Goal: Find specific page/section: Find specific page/section

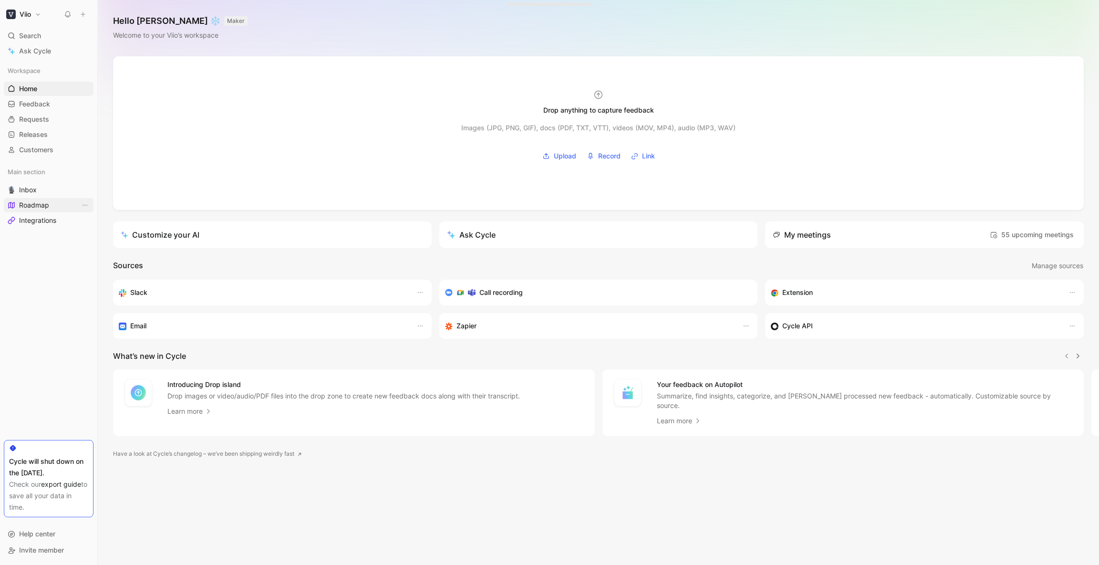
click at [59, 207] on link "Roadmap" at bounding box center [49, 205] width 90 height 14
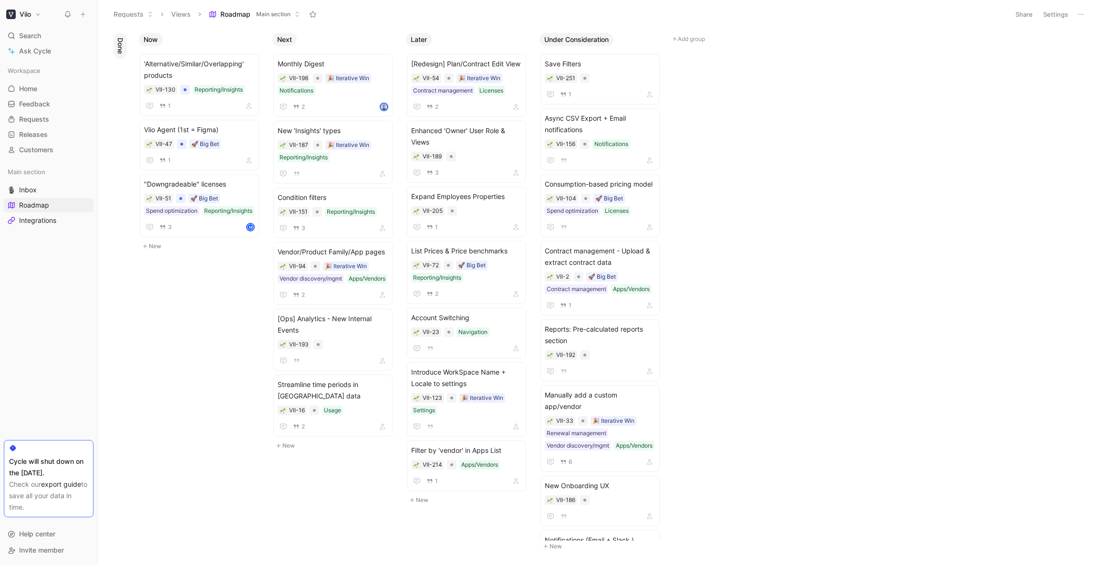
click at [34, 32] on span "Search" at bounding box center [30, 35] width 22 height 11
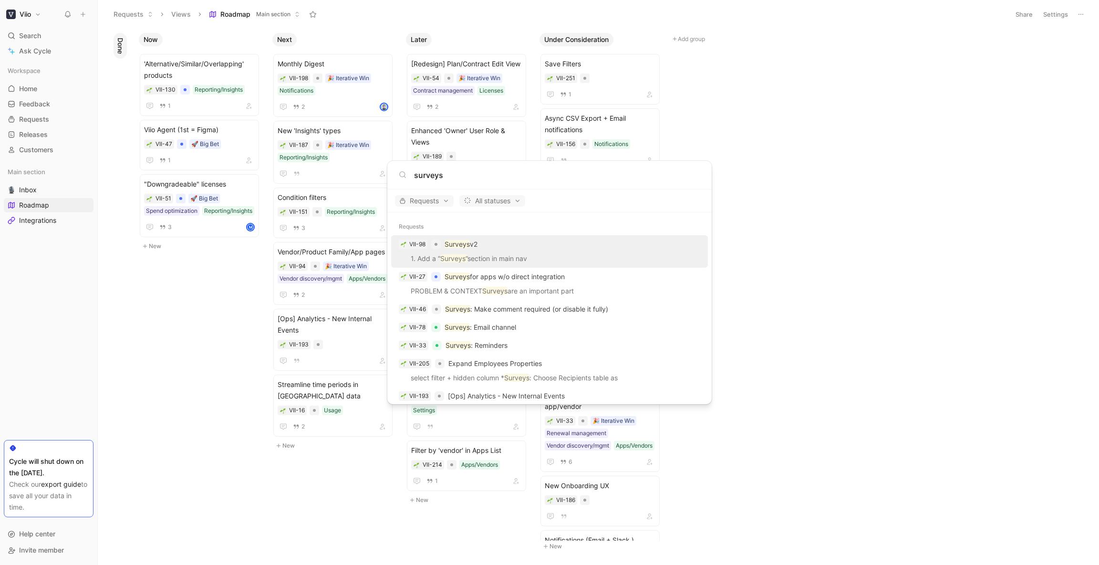
type input "surveys"
click at [497, 241] on div "VII-98 Surveys v2" at bounding box center [549, 244] width 311 height 17
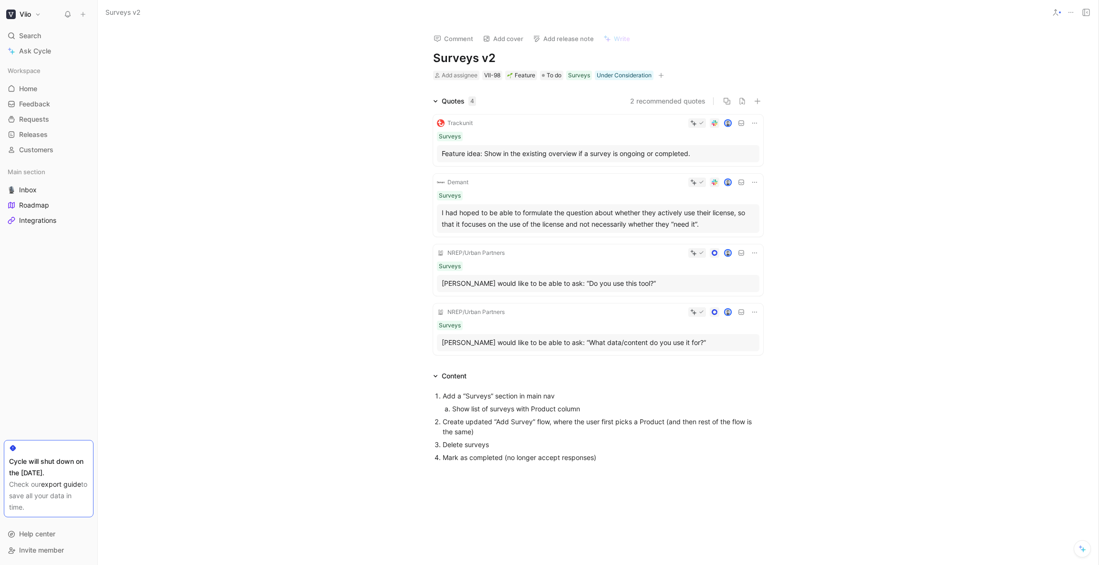
click at [489, 457] on div "Mark as completed (no longer accept responses)" at bounding box center [603, 457] width 321 height 10
click at [1023, 169] on div "Quotes 4 2 recommended quotes Trackunit Surveys Feature idea: Show in the exist…" at bounding box center [598, 226] width 1001 height 263
click at [34, 35] on span "Search" at bounding box center [30, 35] width 22 height 11
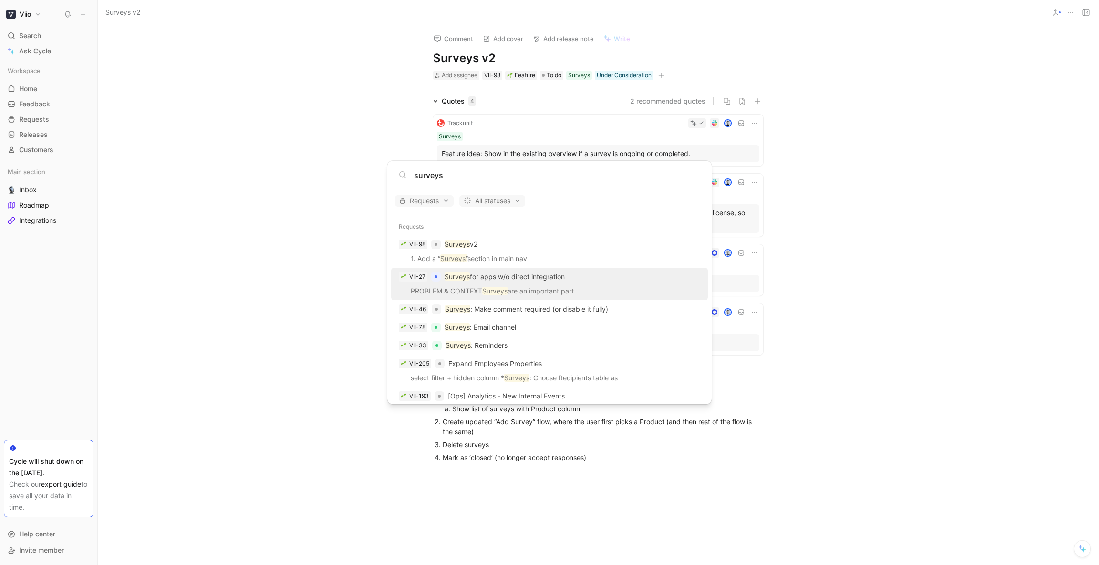
type input "surveys"
click at [437, 276] on div at bounding box center [436, 277] width 10 height 10
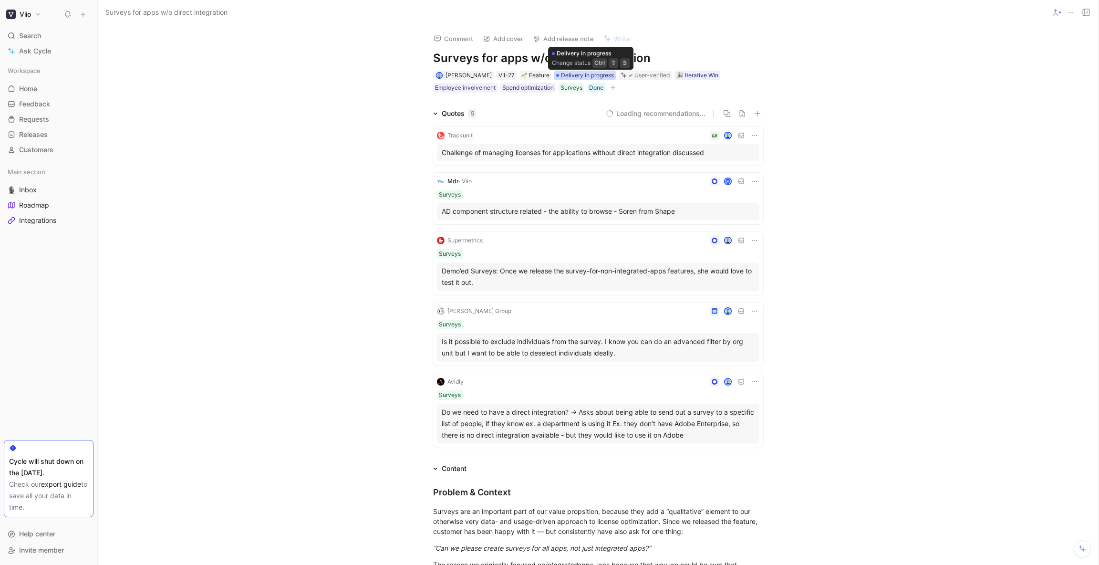
click at [604, 77] on span "Delivery in progress" at bounding box center [587, 76] width 53 height 10
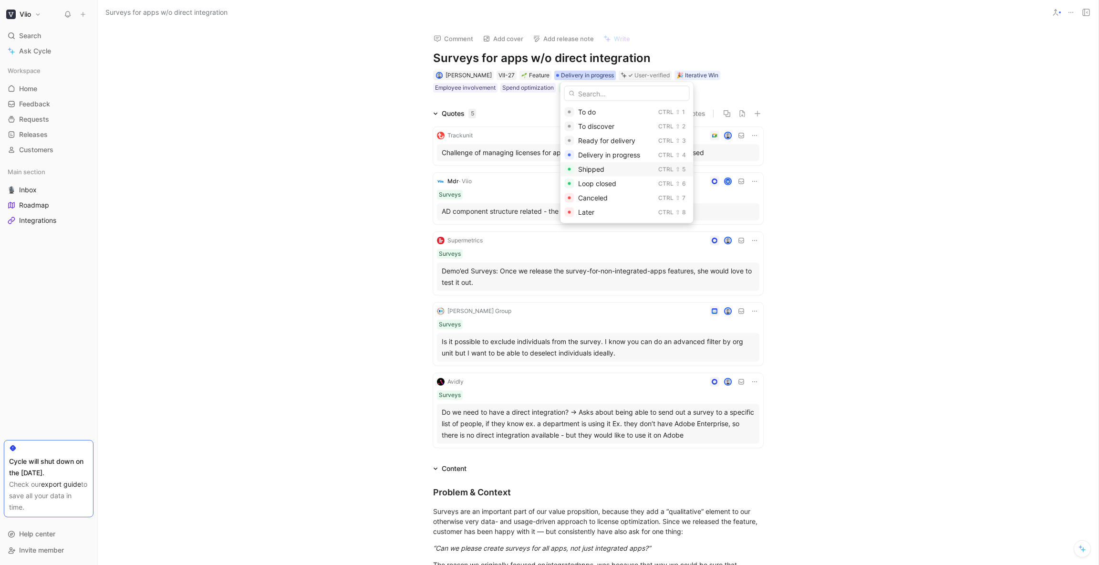
click at [606, 166] on div "Shipped" at bounding box center [616, 169] width 76 height 11
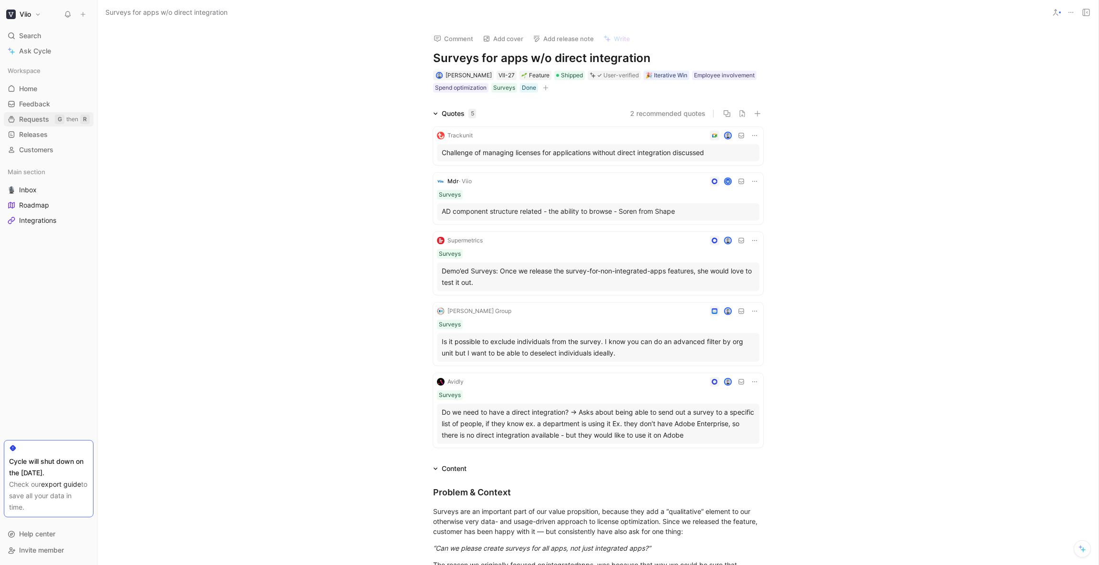
click at [42, 119] on span "Requests" at bounding box center [34, 120] width 30 height 10
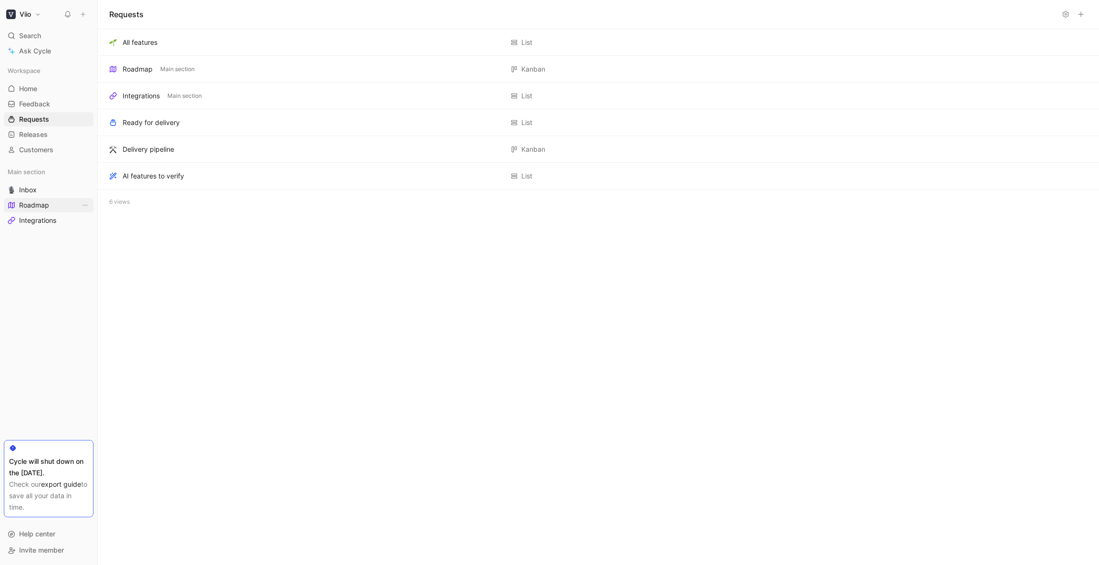
click at [47, 198] on link "Roadmap" at bounding box center [49, 205] width 90 height 14
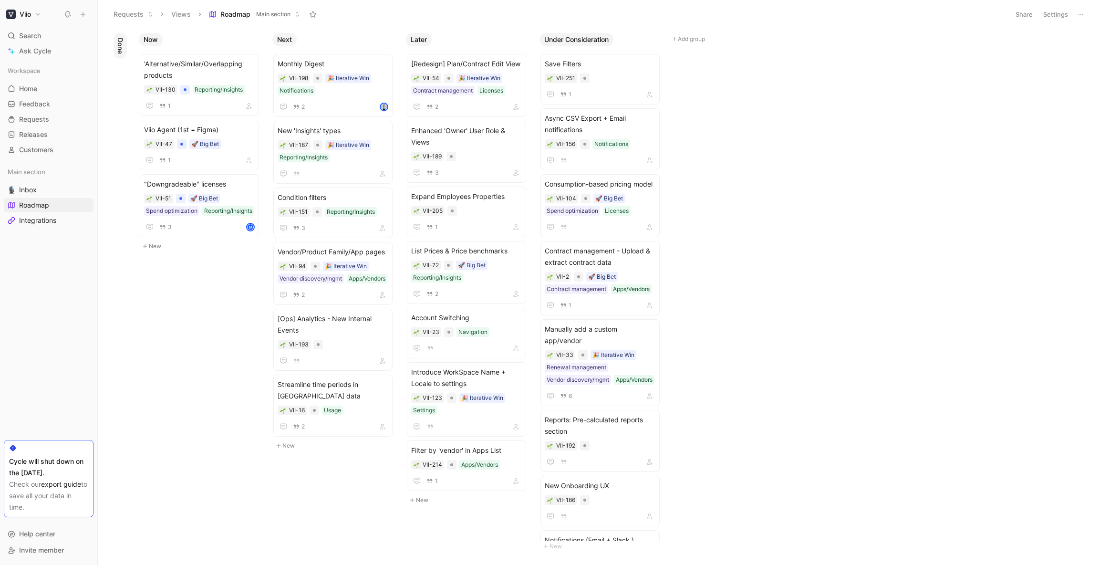
click at [244, 13] on span "Roadmap" at bounding box center [235, 15] width 30 height 10
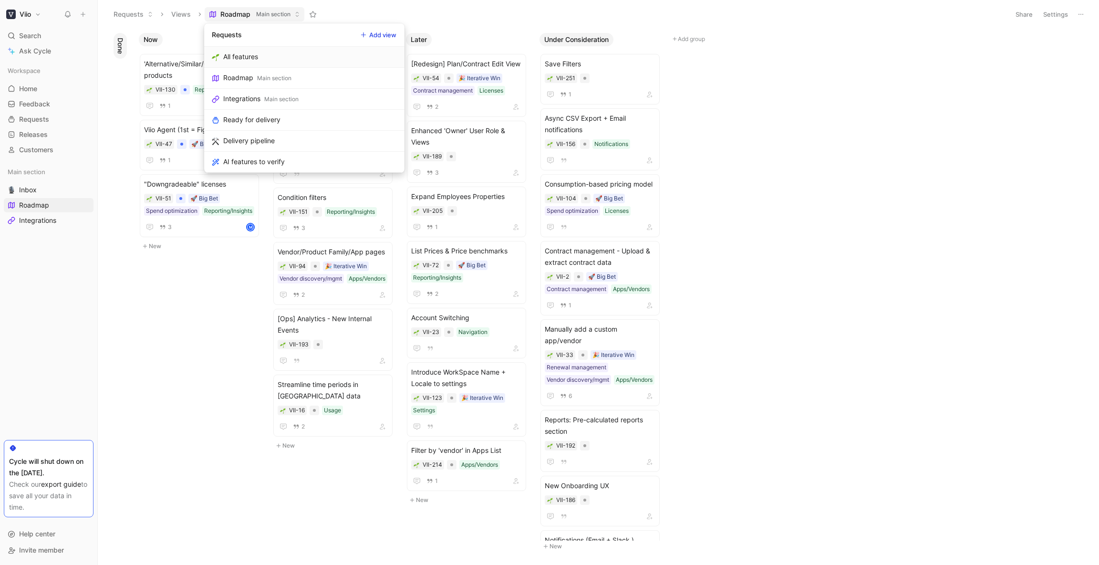
click at [251, 54] on div "All features" at bounding box center [240, 56] width 35 height 11
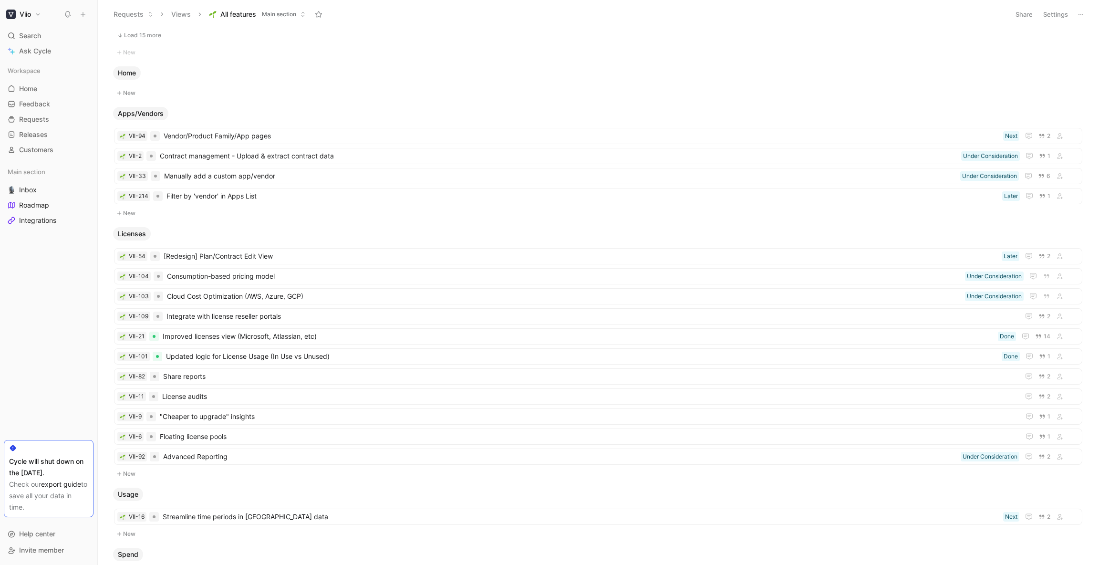
scroll to position [376, 0]
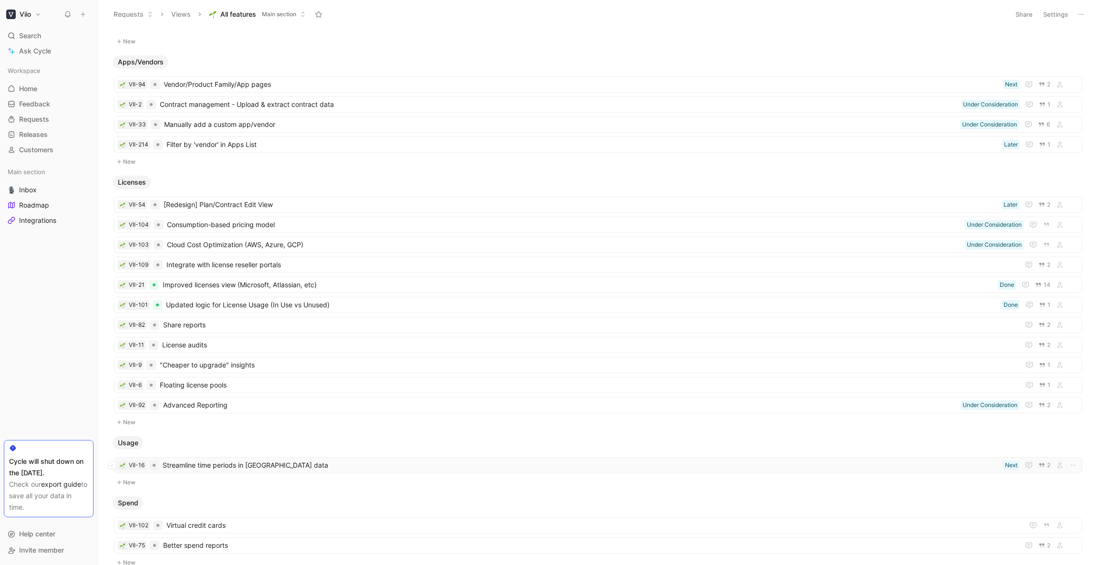
click at [230, 467] on span "Streamline time periods in [GEOGRAPHIC_DATA] data" at bounding box center [581, 465] width 837 height 11
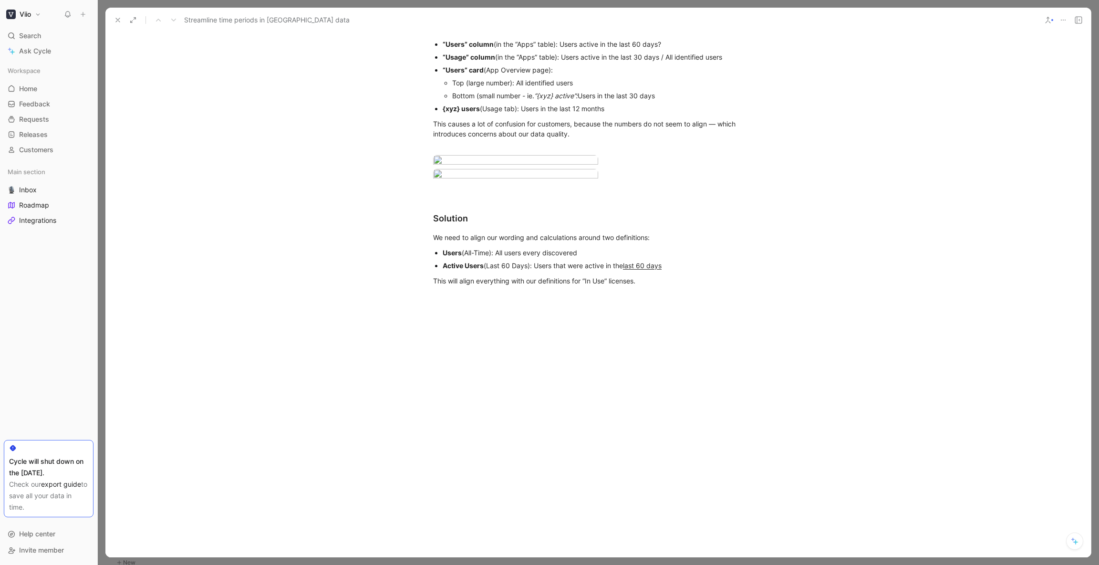
scroll to position [393, 0]
